Goal: Task Accomplishment & Management: Complete application form

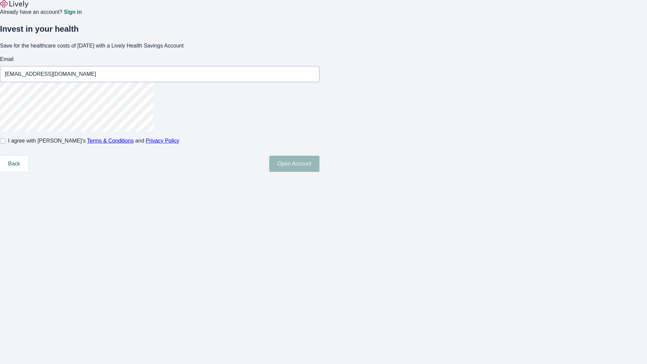
click at [5, 143] on input "I agree with Lively’s Terms & Conditions and Privacy Policy" at bounding box center [2, 140] width 5 height 5
checkbox input "true"
click at [319, 172] on button "Open Account" at bounding box center [294, 164] width 50 height 16
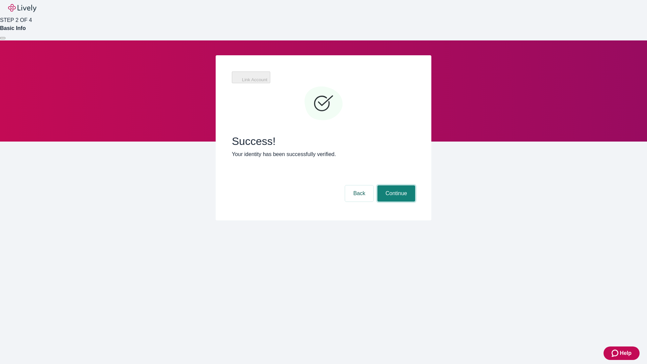
click at [395, 185] on button "Continue" at bounding box center [396, 193] width 38 height 16
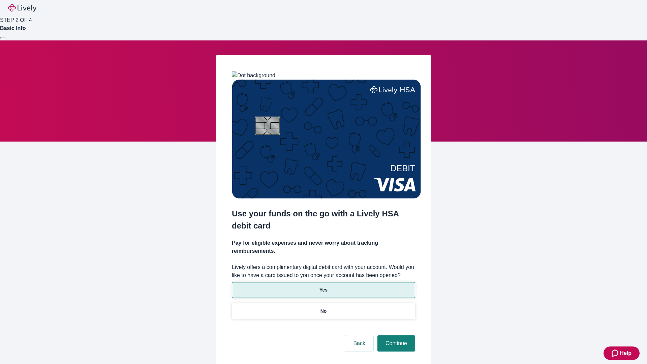
click at [323, 286] on p "Yes" at bounding box center [323, 289] width 8 height 7
click at [395, 335] on button "Continue" at bounding box center [396, 343] width 38 height 16
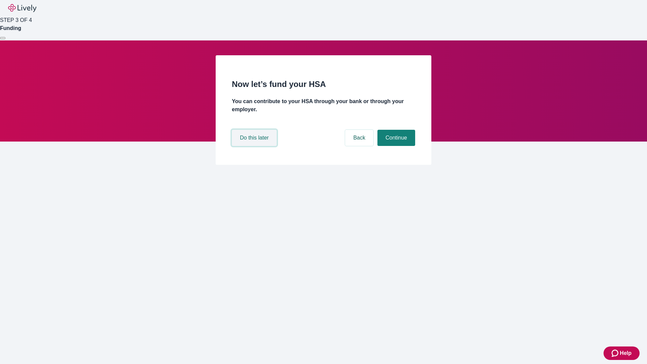
click at [255, 146] on button "Do this later" at bounding box center [254, 138] width 45 height 16
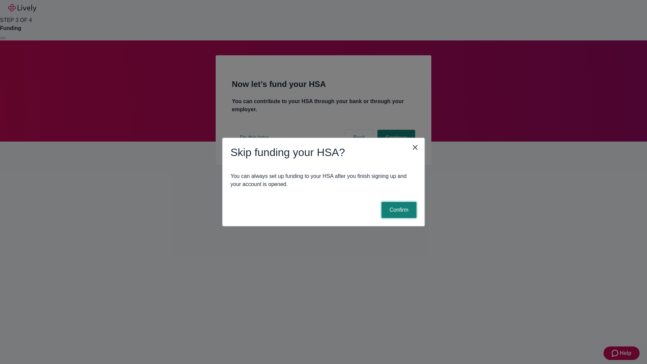
click at [398, 210] on button "Confirm" at bounding box center [398, 210] width 35 height 16
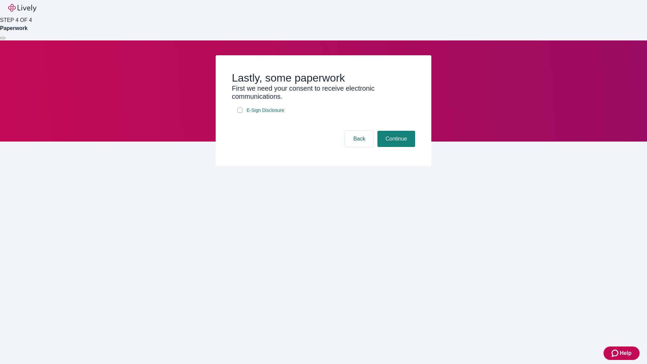
click at [240, 113] on input "E-Sign Disclosure" at bounding box center [239, 109] width 5 height 5
checkbox input "true"
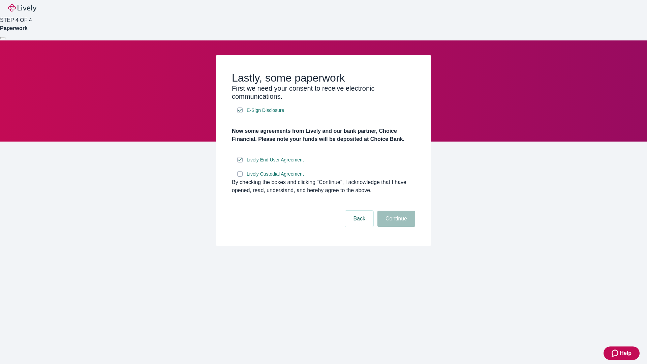
click at [240, 176] on input "Lively Custodial Agreement" at bounding box center [239, 173] width 5 height 5
checkbox input "true"
click at [395, 227] on button "Continue" at bounding box center [396, 218] width 38 height 16
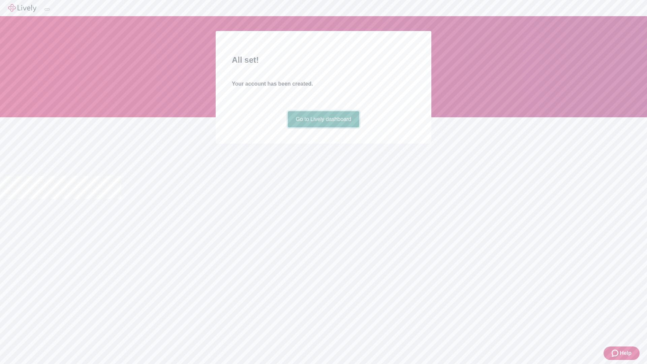
click at [323, 127] on link "Go to Lively dashboard" at bounding box center [324, 119] width 72 height 16
